Goal: Task Accomplishment & Management: Use online tool/utility

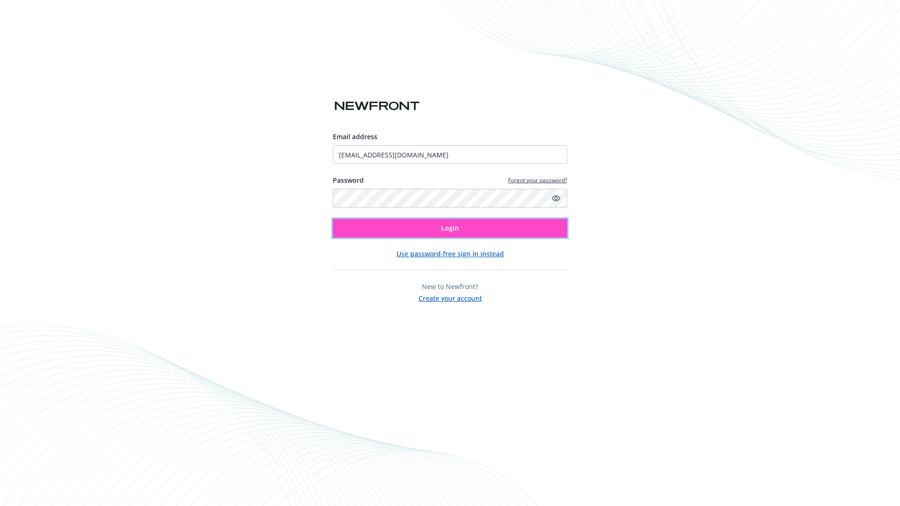
click at [450, 228] on span "Login" at bounding box center [450, 228] width 18 height 9
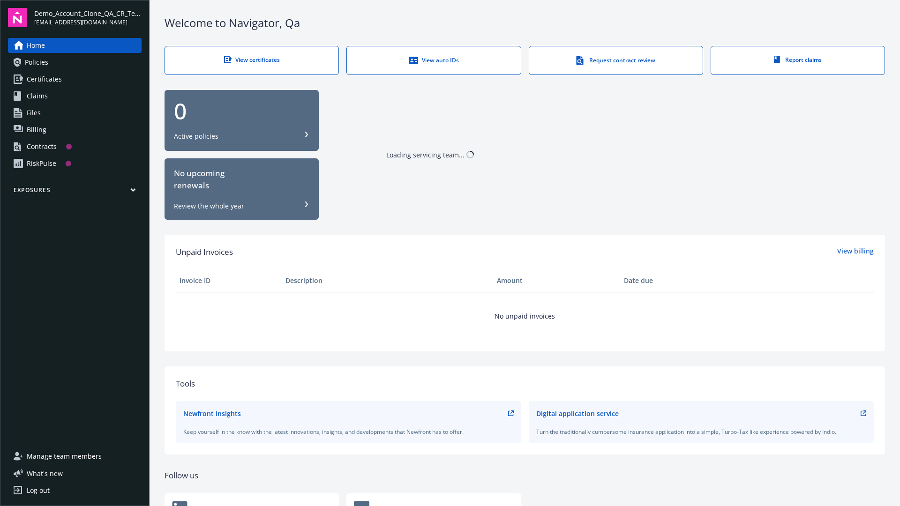
click at [88, 17] on span "Demo_Account_Clone_QA_CR_Tests_Prospect" at bounding box center [87, 13] width 107 height 10
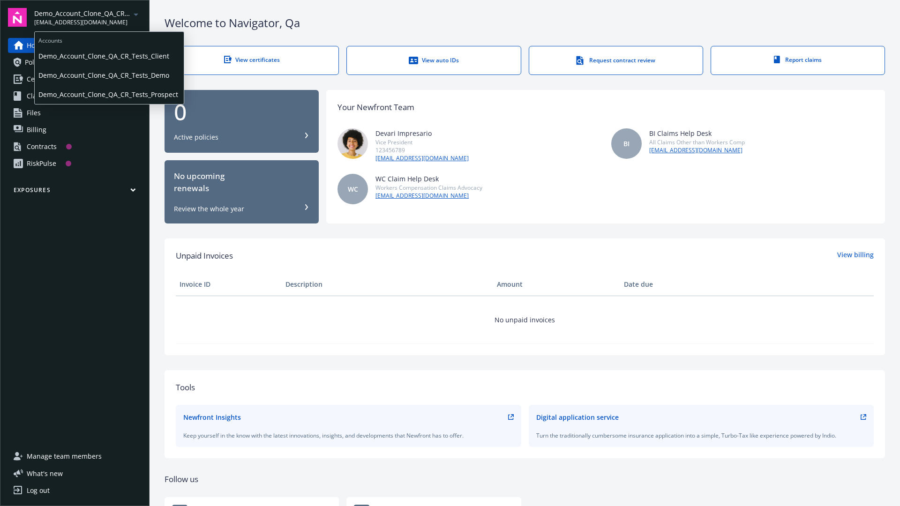
click at [108, 56] on span "Demo_Account_Clone_QA_CR_Tests_Client" at bounding box center [109, 55] width 142 height 19
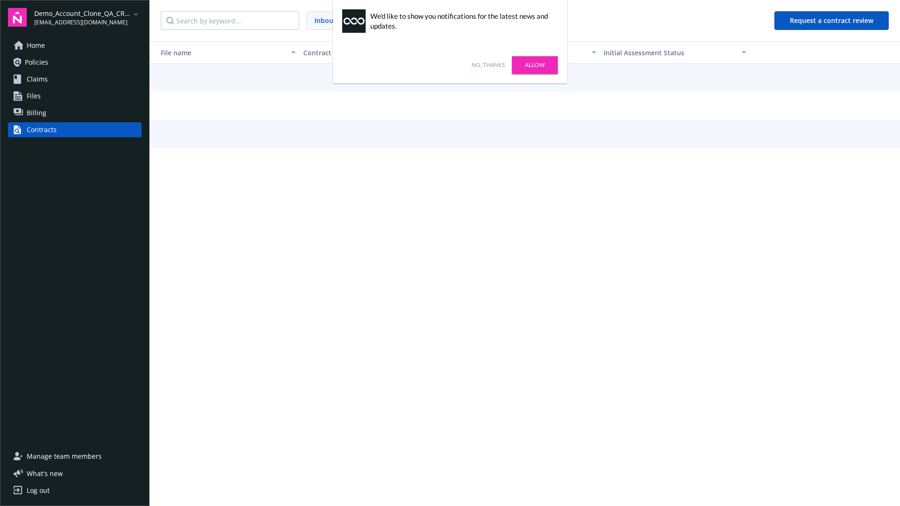
click at [488, 65] on link "No, thanks" at bounding box center [488, 65] width 33 height 8
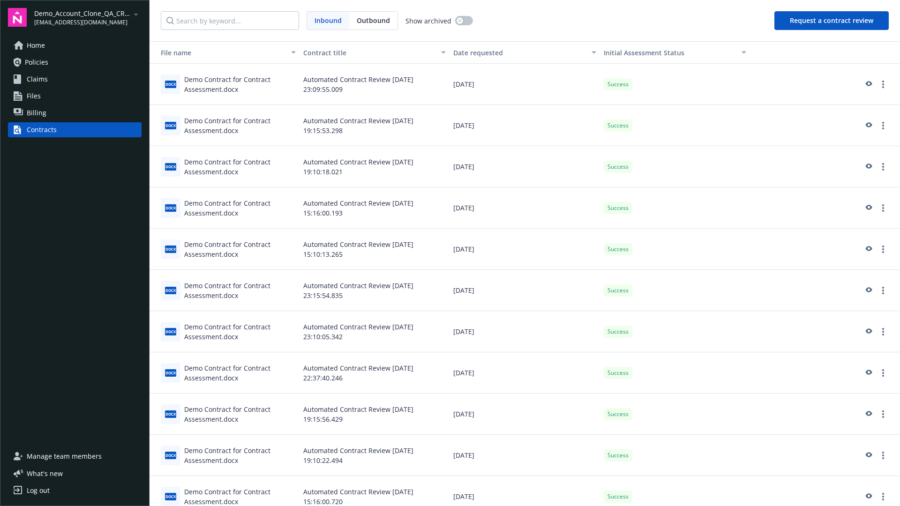
click at [832, 21] on button "Request a contract review" at bounding box center [832, 20] width 114 height 19
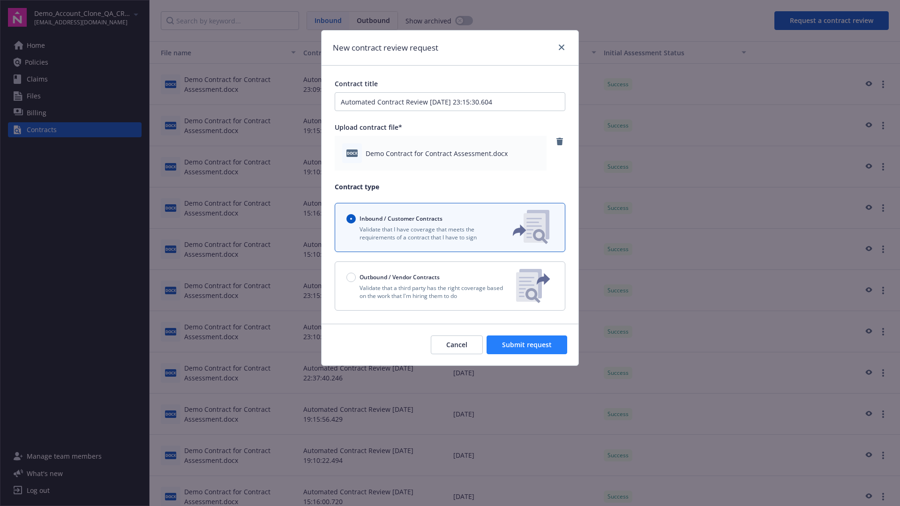
type input "Automated Contract Review [DATE] 23:15:30.604"
click at [527, 345] on span "Submit request" at bounding box center [527, 344] width 50 height 9
